Goal: Book appointment/travel/reservation

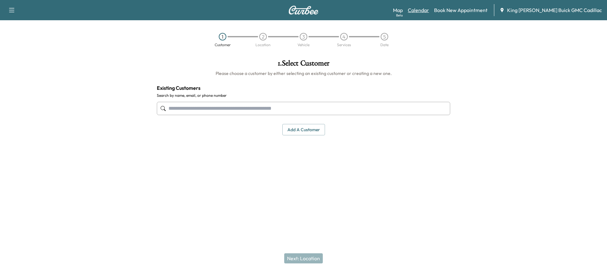
click at [429, 9] on link "Calendar" at bounding box center [418, 10] width 21 height 8
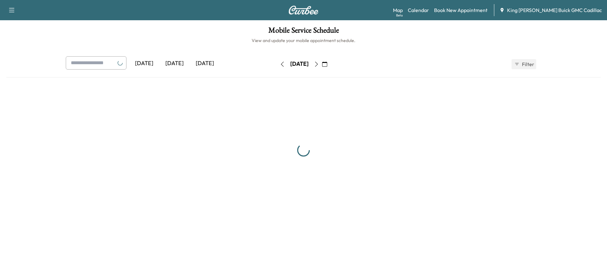
click at [403, 8] on link "Map Beta" at bounding box center [398, 10] width 10 height 8
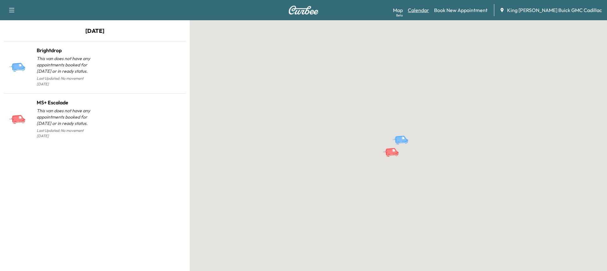
click at [429, 11] on link "Calendar" at bounding box center [418, 10] width 21 height 8
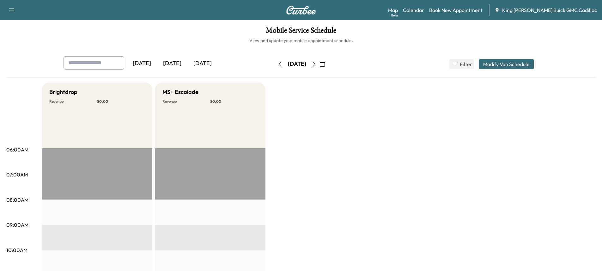
click at [207, 65] on div "[DATE]" at bounding box center [202, 63] width 30 height 15
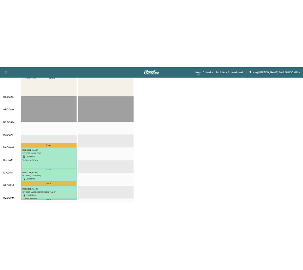
scroll to position [126, 0]
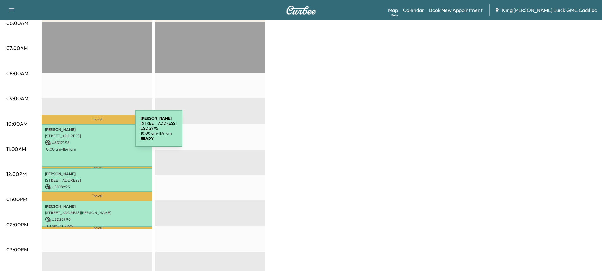
click at [88, 133] on p "[STREET_ADDRESS]" at bounding box center [97, 135] width 104 height 5
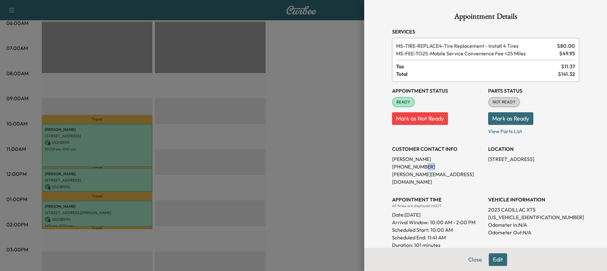
drag, startPoint x: 410, startPoint y: 165, endPoint x: 431, endPoint y: 164, distance: 20.5
click at [430, 164] on p "[PHONE_NUMBER]" at bounding box center [437, 167] width 91 height 8
click at [465, 157] on p "[PERSON_NAME]" at bounding box center [437, 159] width 91 height 8
click at [208, 107] on div at bounding box center [303, 135] width 607 height 271
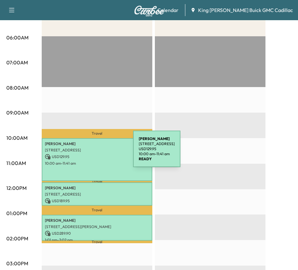
click at [85, 154] on p "USD 129.95" at bounding box center [97, 157] width 104 height 6
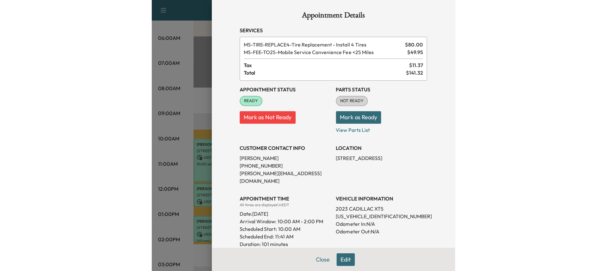
scroll to position [0, 0]
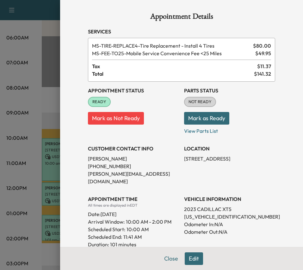
click at [234, 17] on h1 "Appointment Details" at bounding box center [181, 18] width 187 height 10
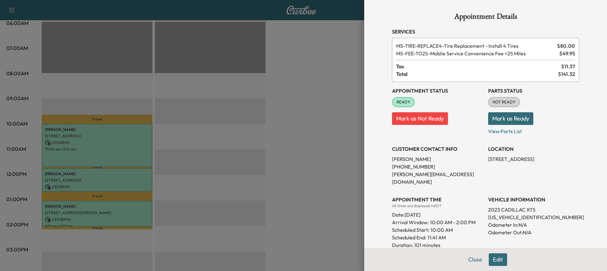
click at [473, 260] on button "Close" at bounding box center [475, 259] width 22 height 13
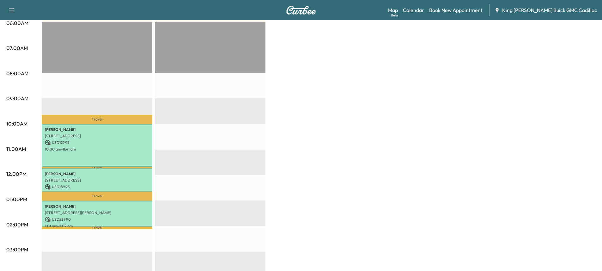
drag, startPoint x: 39, startPoint y: 188, endPoint x: 50, endPoint y: 184, distance: 11.5
click at [42, 186] on div "06:00AM 07:00AM 08:00AM 09:00AM 10:00AM 11:00AM 12:00PM 01:00PM 02:00PM 03:00PM…" at bounding box center [300, 193] width 589 height 474
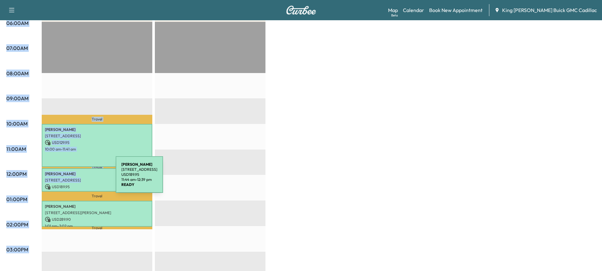
click at [68, 178] on p "[STREET_ADDRESS]" at bounding box center [97, 180] width 104 height 5
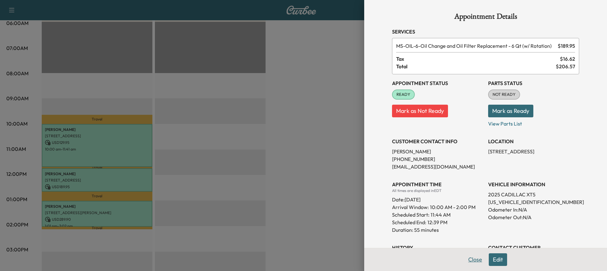
click at [467, 255] on button "Close" at bounding box center [475, 259] width 22 height 13
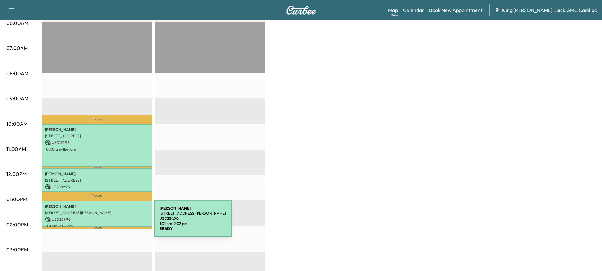
click at [100, 218] on p "USD 289.90" at bounding box center [97, 219] width 104 height 6
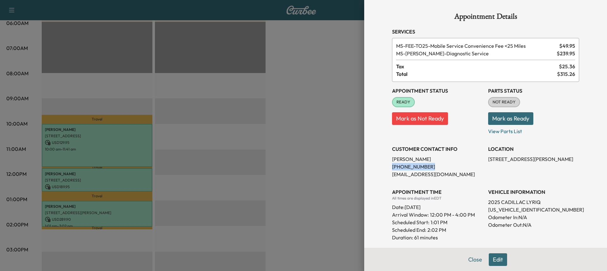
drag, startPoint x: 420, startPoint y: 167, endPoint x: 385, endPoint y: 169, distance: 35.2
click at [385, 169] on div "Appointment Details Services MS-FEE-TO25 - Mobile Service Convenience Fee <25 M…" at bounding box center [485, 189] width 202 height 379
copy p "[PHONE_NUMBER]"
click at [466, 169] on p "[PHONE_NUMBER]" at bounding box center [437, 167] width 91 height 8
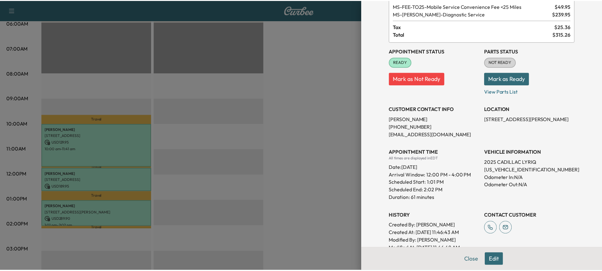
scroll to position [36, 0]
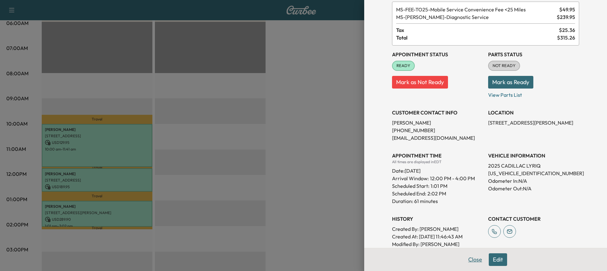
click at [476, 259] on button "Close" at bounding box center [475, 259] width 22 height 13
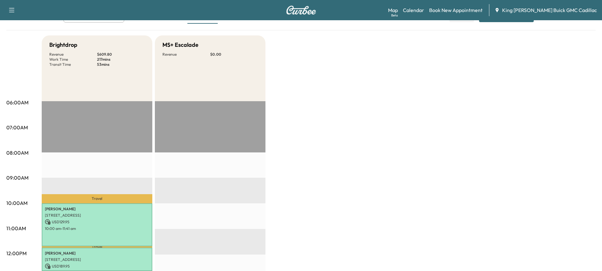
scroll to position [0, 0]
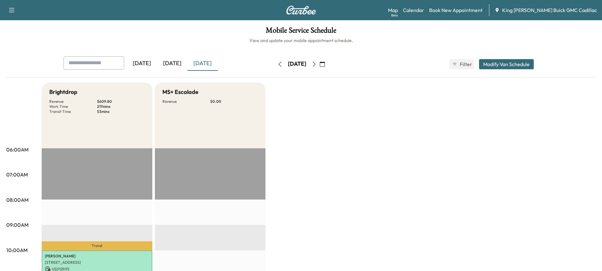
click at [319, 67] on button "button" at bounding box center [314, 64] width 11 height 10
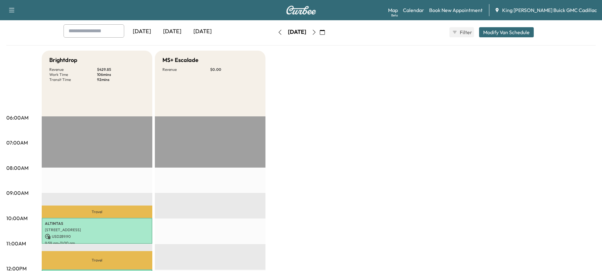
scroll to position [32, 0]
click at [319, 29] on button "button" at bounding box center [314, 32] width 11 height 10
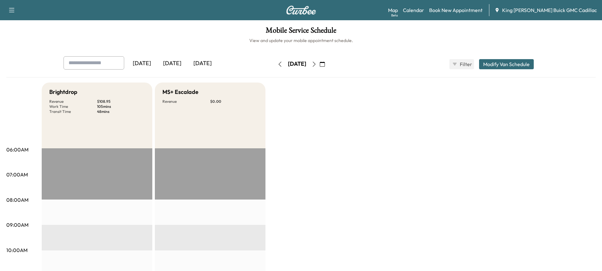
click at [317, 65] on icon "button" at bounding box center [314, 64] width 5 height 5
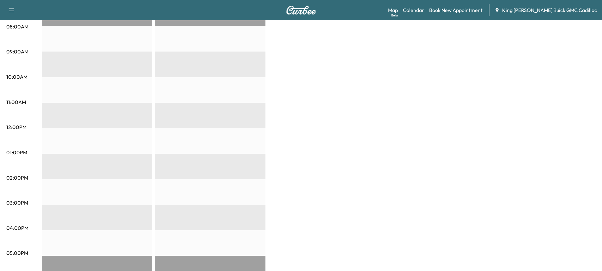
scroll to position [253, 0]
